Goal: Communication & Community: Participate in discussion

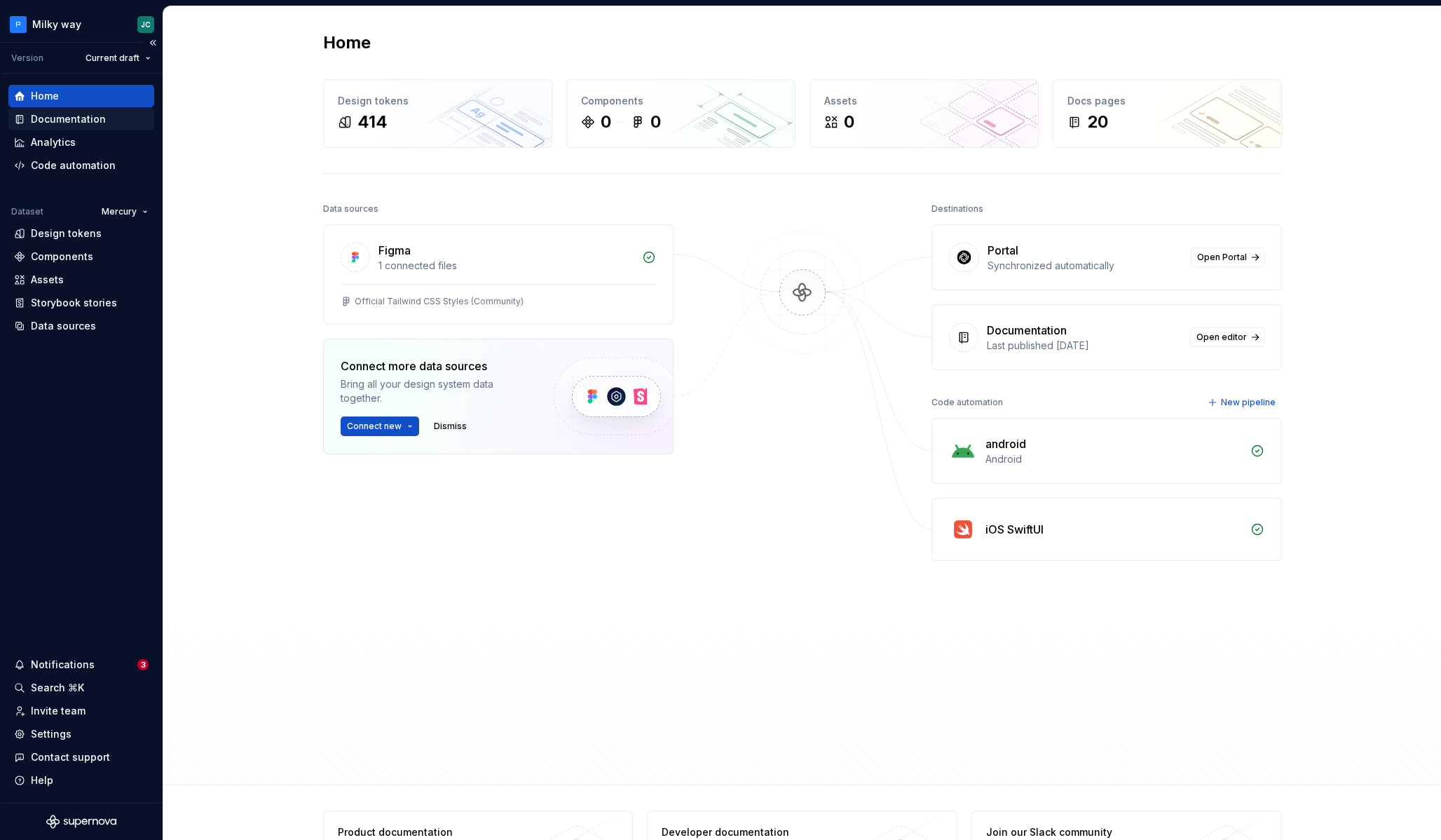
click at [90, 118] on div "Documentation" at bounding box center [68, 119] width 75 height 14
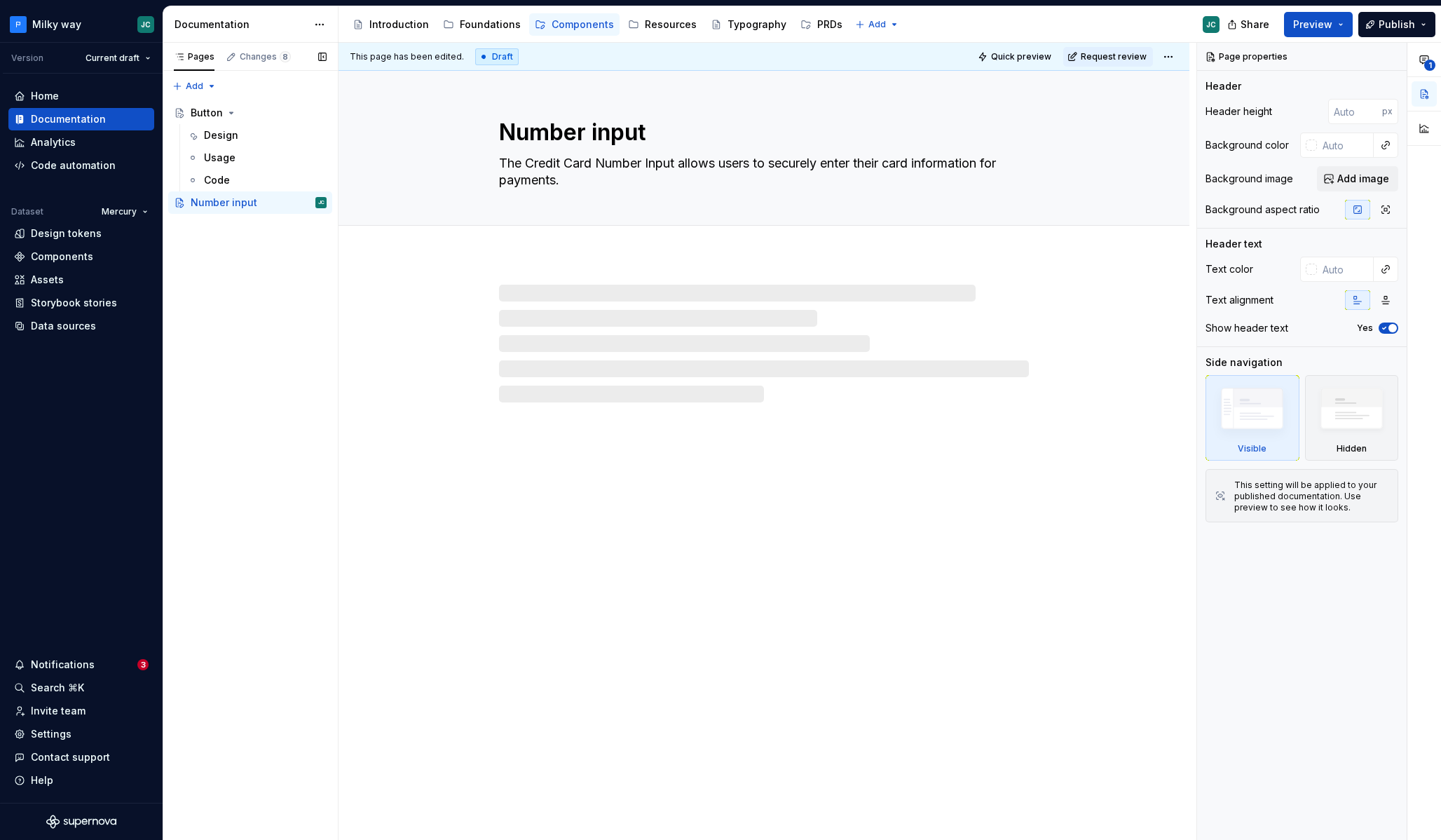
drag, startPoint x: 805, startPoint y: 26, endPoint x: 783, endPoint y: 76, distance: 54.6
click at [818, 27] on div "PRDs" at bounding box center [830, 24] width 25 height 14
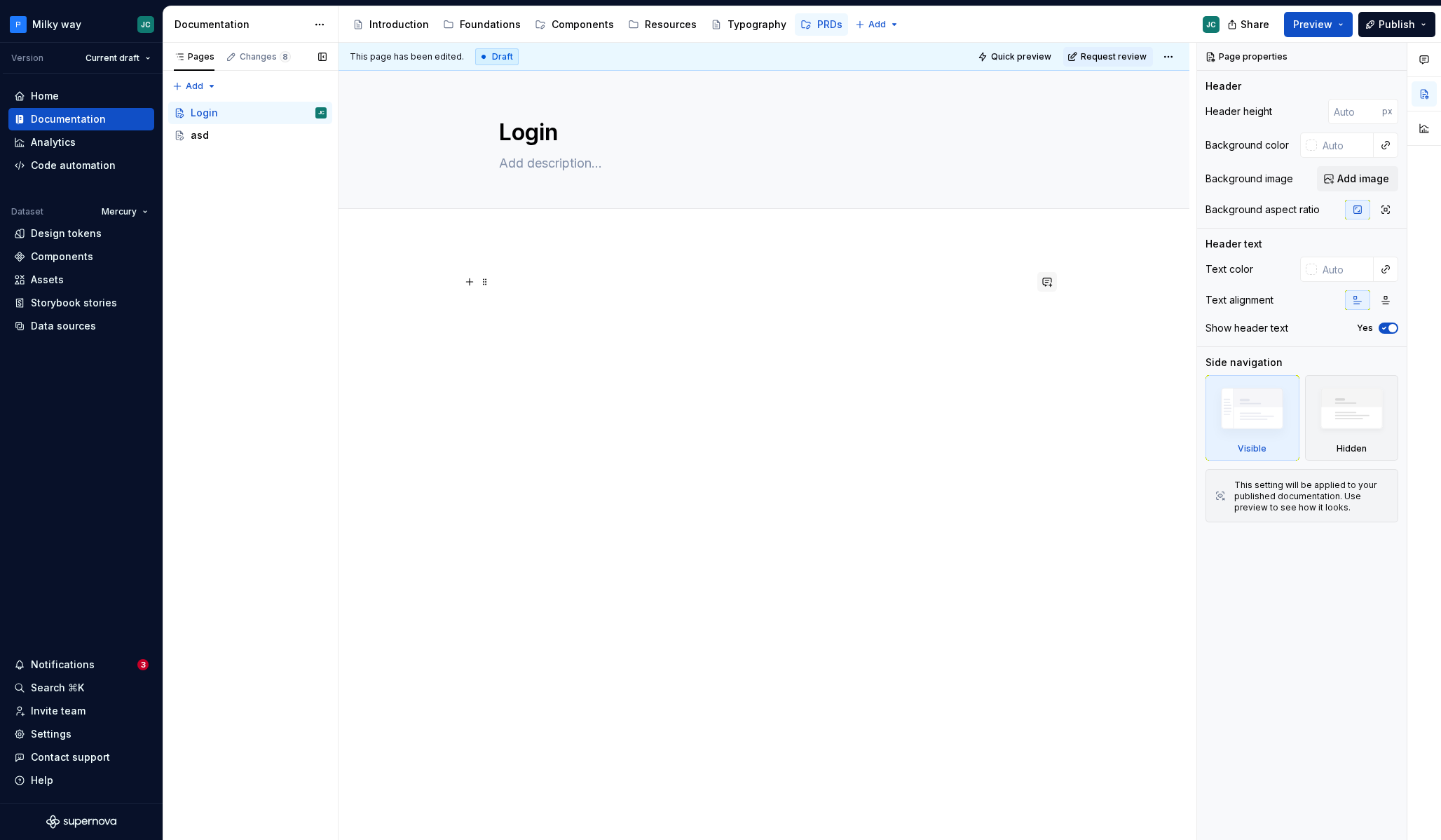
type textarea "*"
click at [1053, 285] on button "button" at bounding box center [1047, 282] width 20 height 20
click at [1054, 280] on button "button" at bounding box center [1047, 282] width 20 height 20
drag, startPoint x: 1050, startPoint y: 282, endPoint x: 1042, endPoint y: 284, distance: 8.2
click at [1050, 282] on button "button" at bounding box center [1047, 282] width 20 height 20
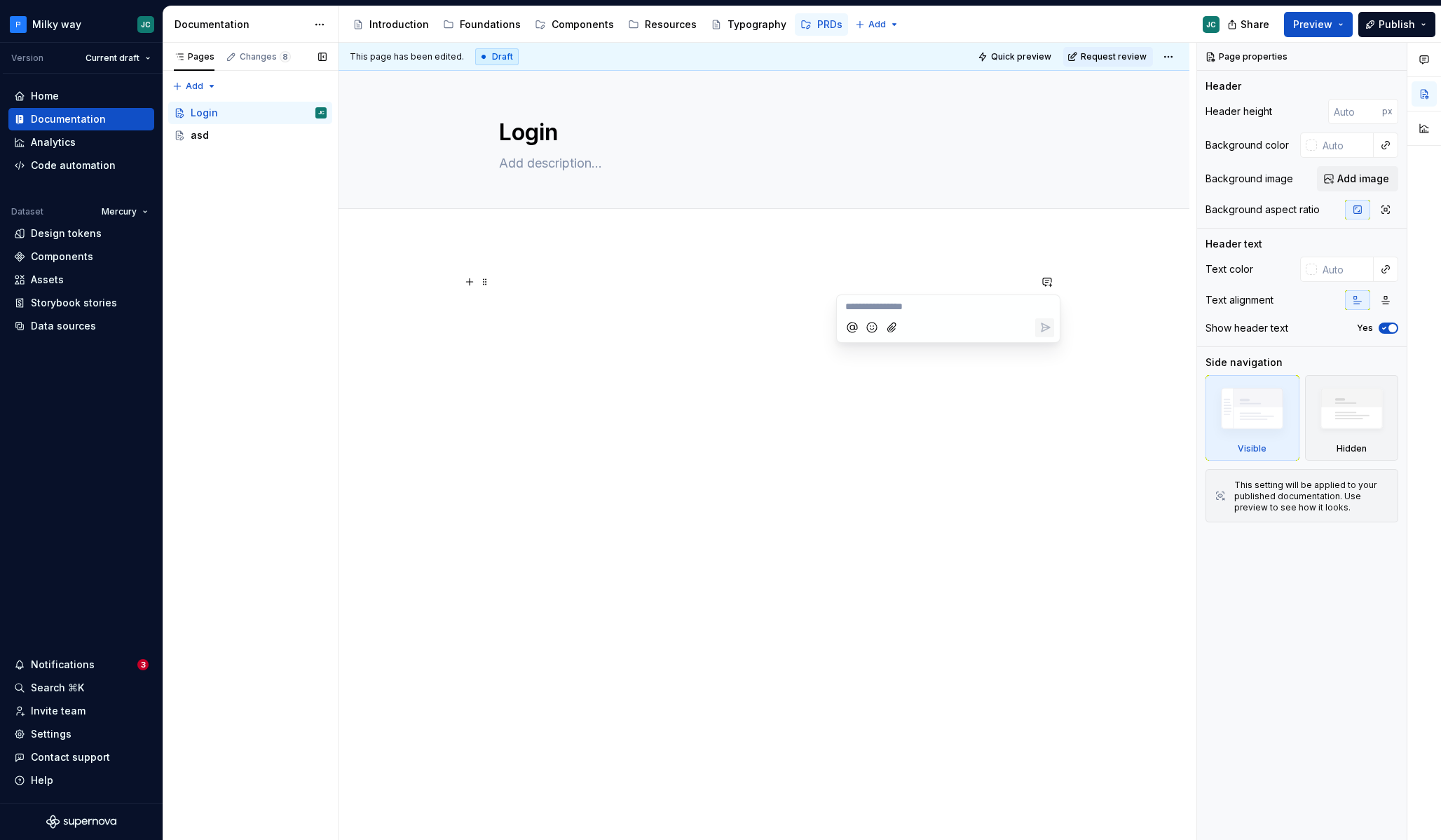
click at [936, 314] on div at bounding box center [948, 327] width 212 height 29
click at [936, 312] on p "**********" at bounding box center [948, 307] width 206 height 15
click at [1044, 332] on icon "Send" at bounding box center [1045, 327] width 14 height 14
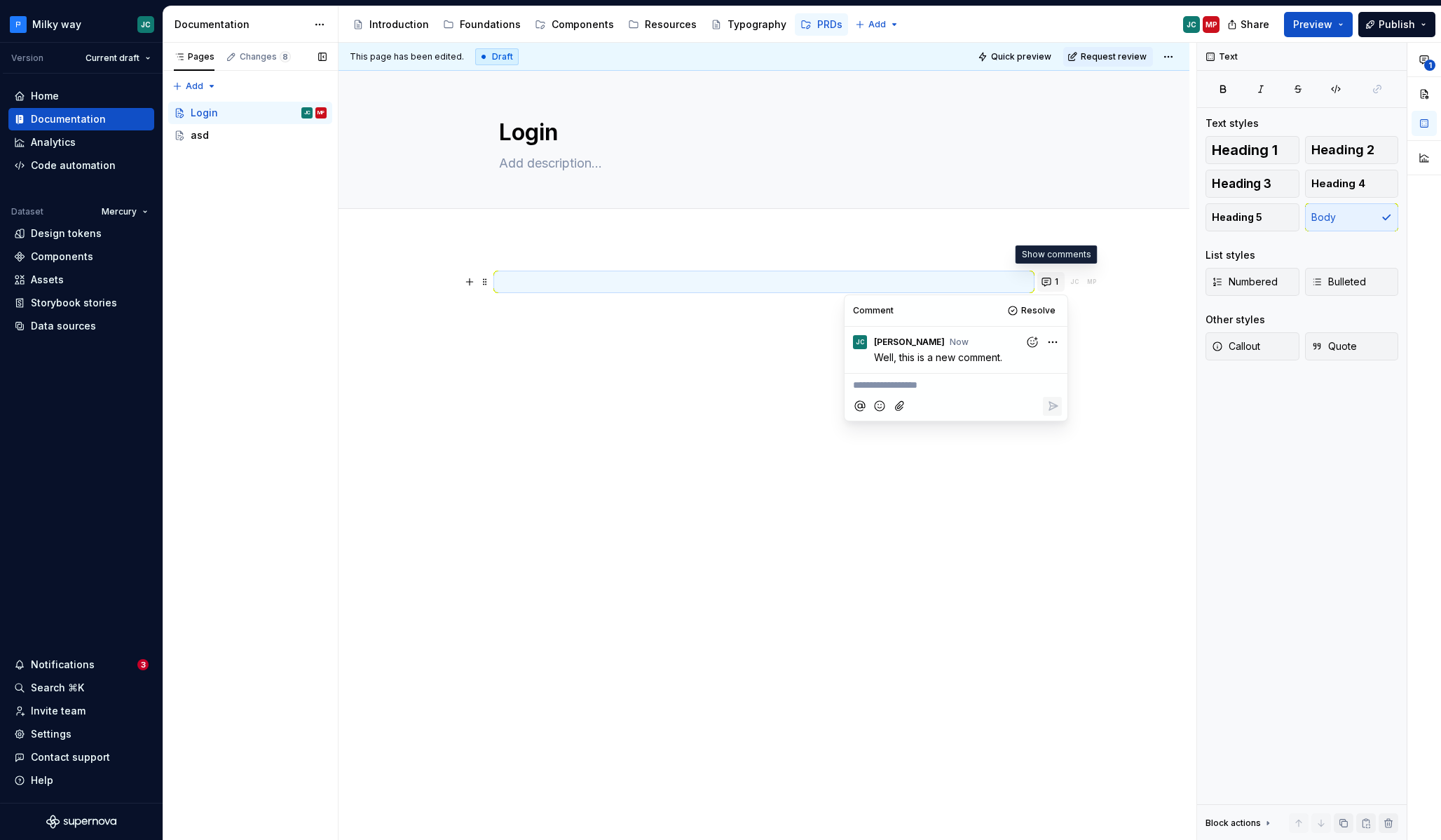
click at [1055, 284] on button "1" at bounding box center [1050, 282] width 27 height 20
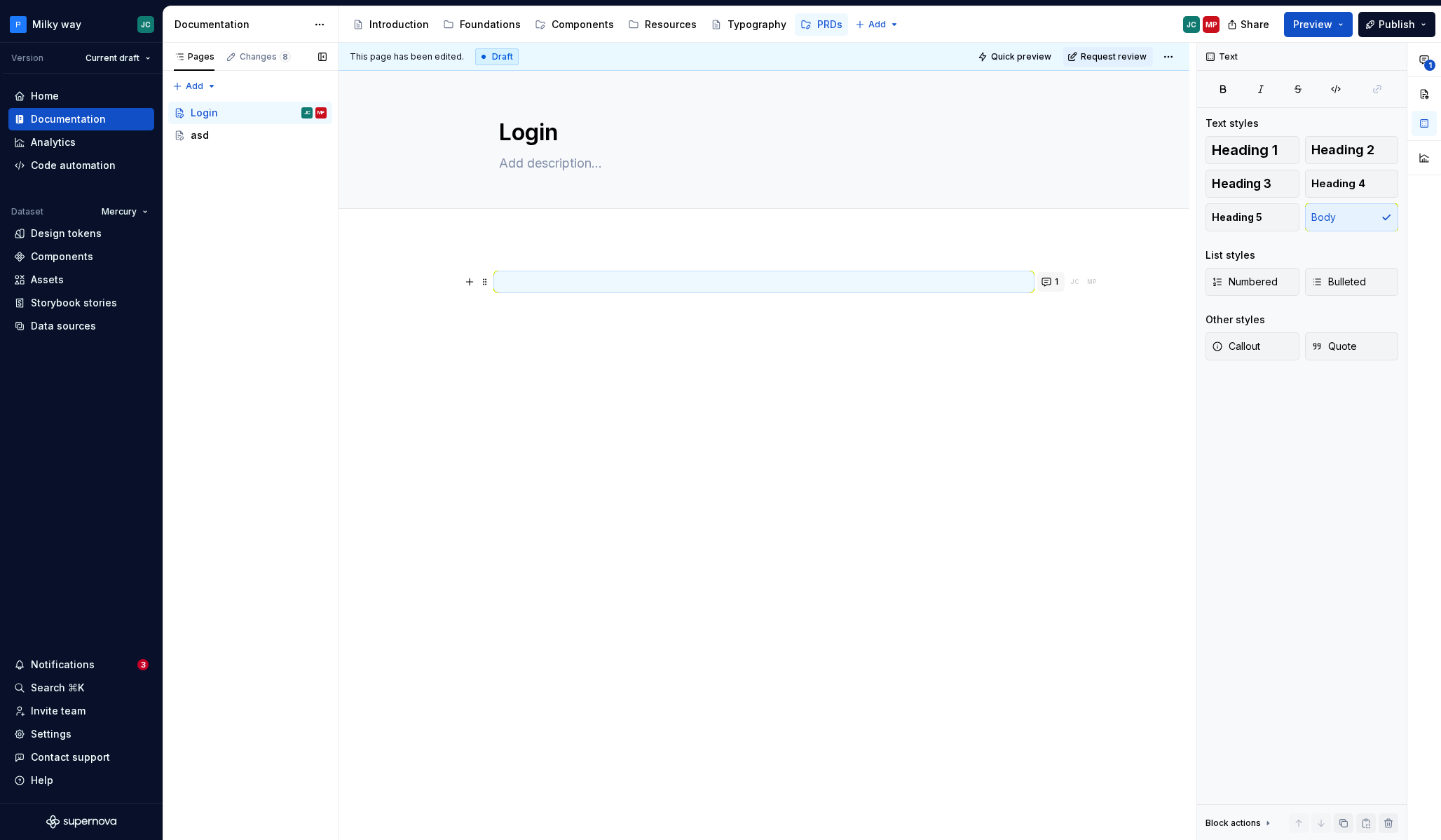
click at [1055, 284] on button "1" at bounding box center [1050, 282] width 27 height 20
click at [496, 282] on div "1 JC MP" at bounding box center [764, 418] width 851 height 356
click at [489, 282] on span at bounding box center [484, 282] width 11 height 20
click at [571, 379] on div "Comment" at bounding box center [554, 376] width 91 height 14
click at [685, 325] on icon "Send" at bounding box center [691, 322] width 14 height 14
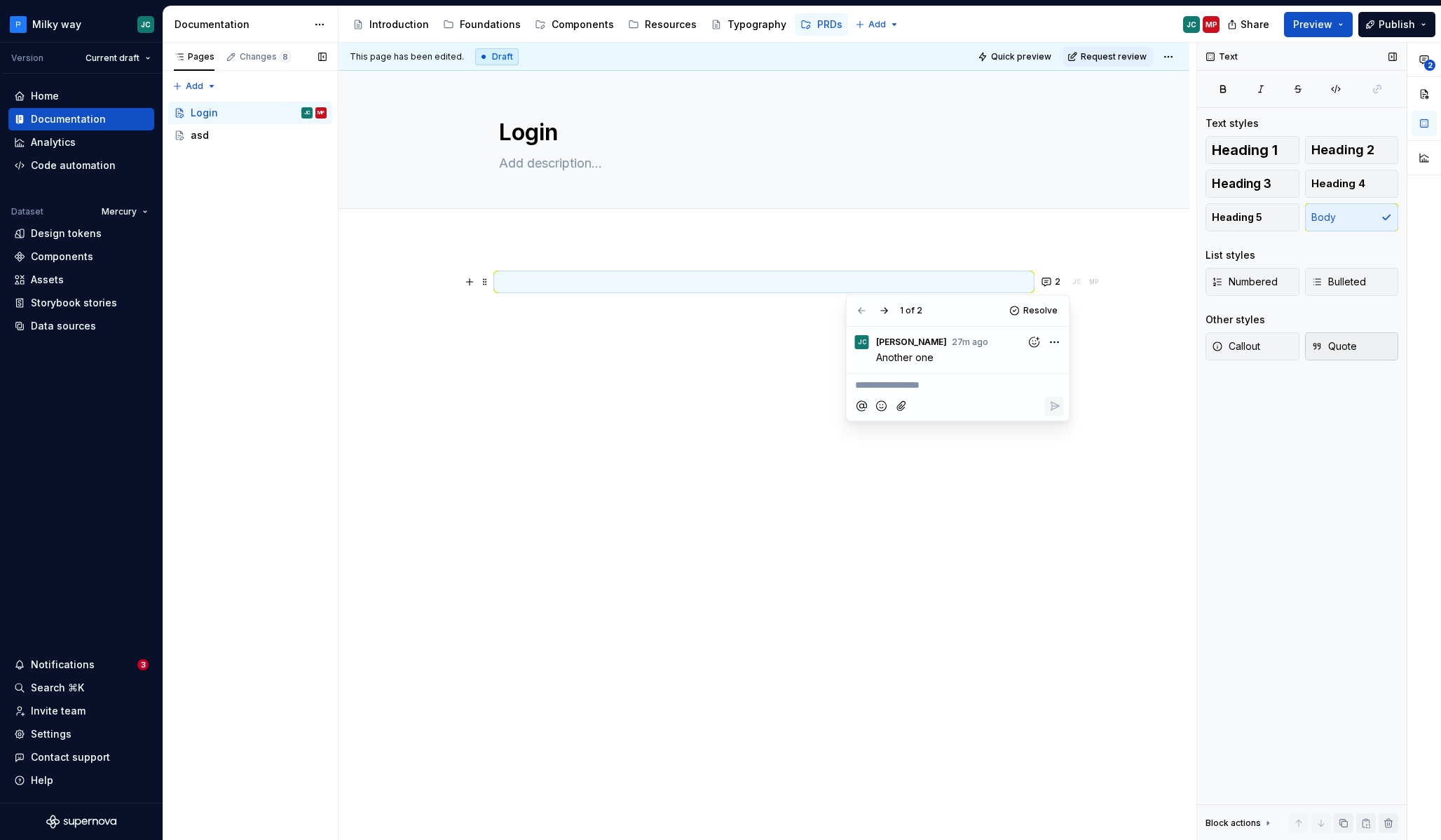
type textarea "*"
